Goal: Task Accomplishment & Management: Complete application form

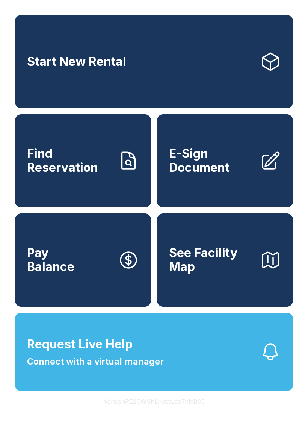
click at [216, 163] on span "E-Sign Document" at bounding box center [211, 160] width 85 height 27
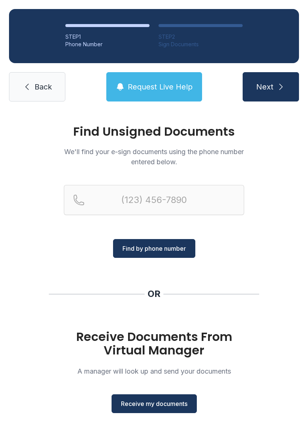
click at [159, 396] on button "Receive my documents" at bounding box center [154, 404] width 85 height 19
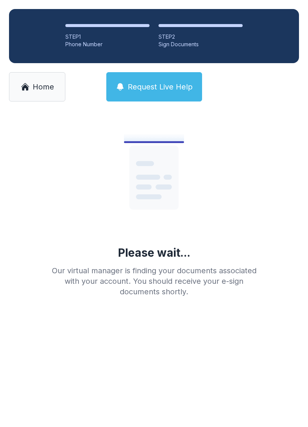
click at [36, 89] on span "Home" at bounding box center [43, 87] width 21 height 11
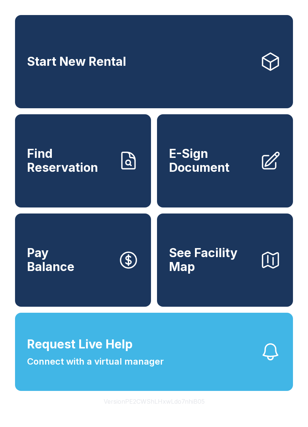
click at [210, 169] on span "E-Sign Document" at bounding box center [211, 160] width 85 height 27
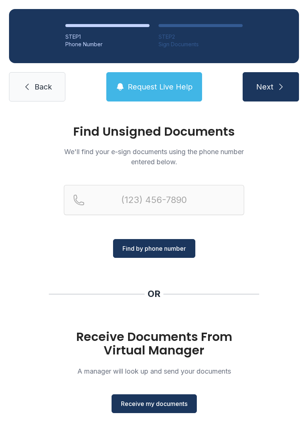
click at [161, 401] on span "Receive my documents" at bounding box center [154, 403] width 67 height 9
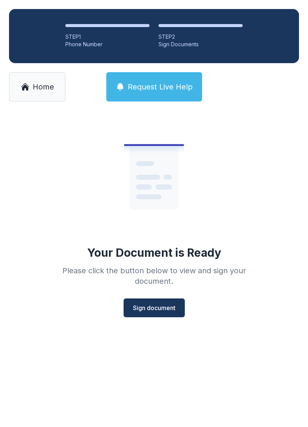
click at [152, 304] on span "Sign document" at bounding box center [154, 308] width 43 height 9
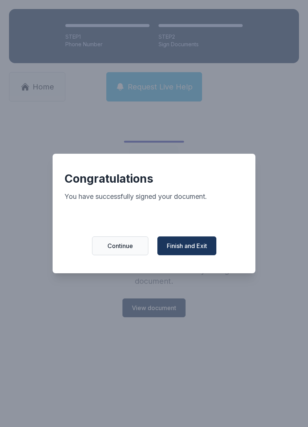
click at [201, 249] on span "Finish and Exit" at bounding box center [187, 245] width 40 height 9
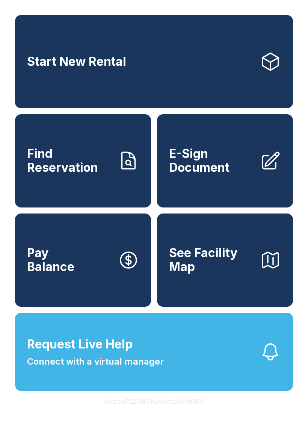
click at [229, 175] on span "E-Sign Document" at bounding box center [211, 160] width 85 height 27
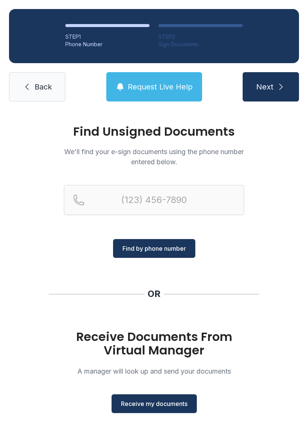
click at [161, 395] on button "Receive my documents" at bounding box center [154, 404] width 85 height 19
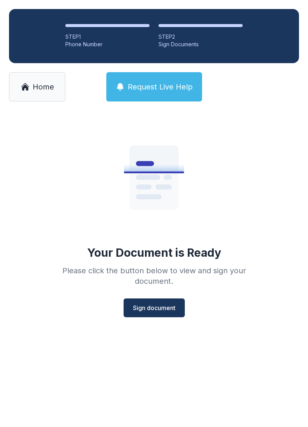
click at [169, 305] on span "Sign document" at bounding box center [154, 308] width 43 height 9
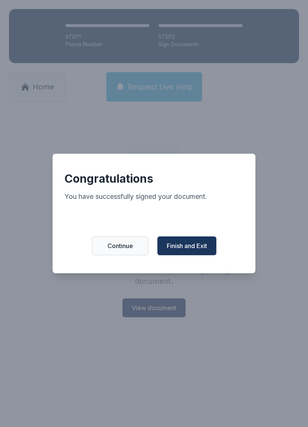
click at [184, 249] on span "Finish and Exit" at bounding box center [187, 245] width 40 height 9
